Goal: Task Accomplishment & Management: Manage account settings

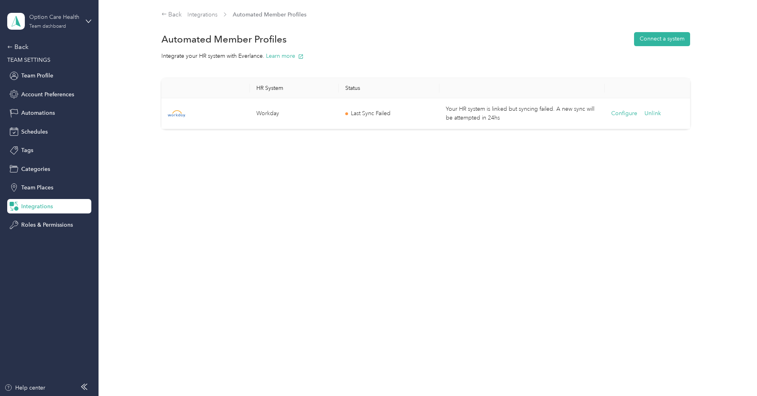
click at [30, 20] on div "Option Care Health" at bounding box center [54, 17] width 50 height 8
click at [21, 99] on icon at bounding box center [18, 100] width 8 height 8
